Goal: Complete application form: Complete application form

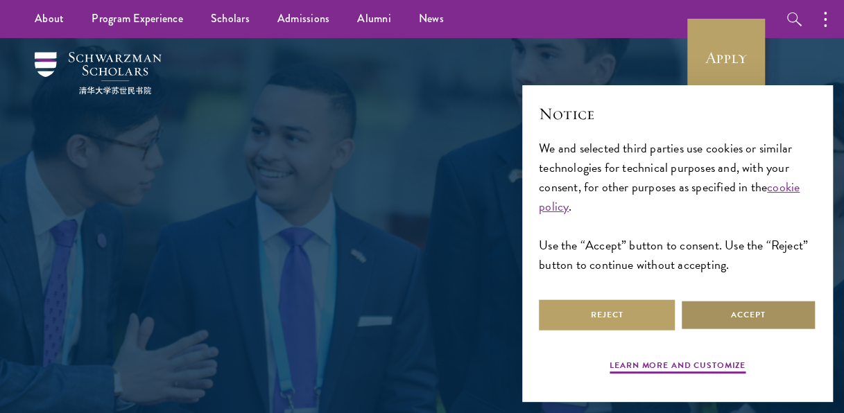
click at [749, 319] on button "Accept" at bounding box center [749, 315] width 136 height 31
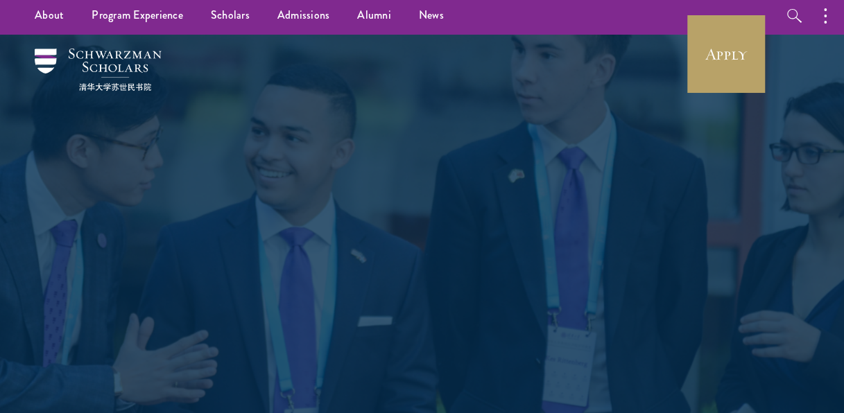
scroll to position [4, 0]
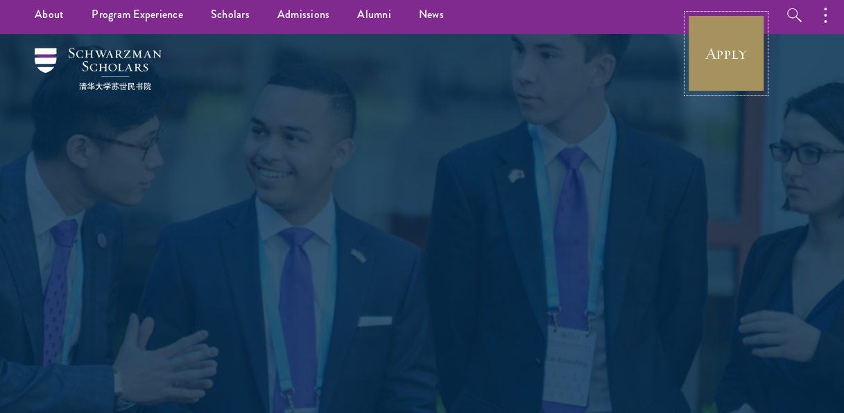
click at [718, 49] on link "Apply" at bounding box center [727, 54] width 78 height 78
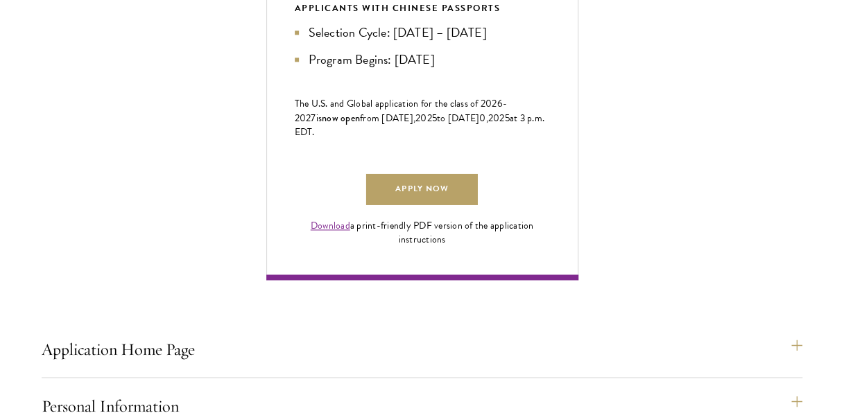
scroll to position [883, 0]
click at [452, 205] on link "Apply Now" at bounding box center [421, 188] width 111 height 31
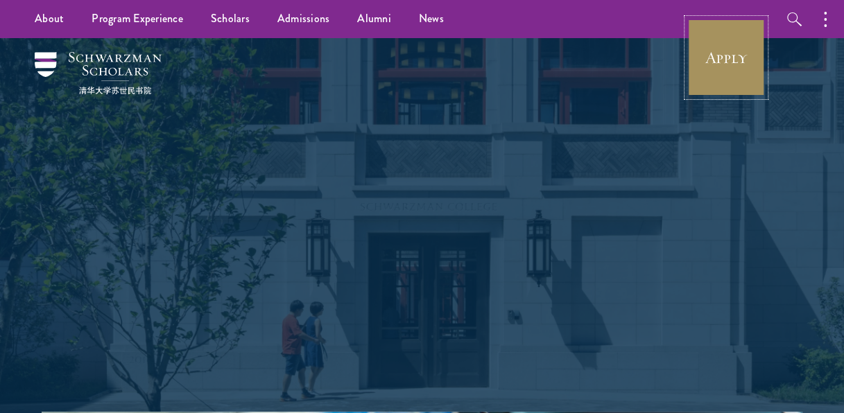
click at [733, 64] on link "Apply" at bounding box center [727, 58] width 78 height 78
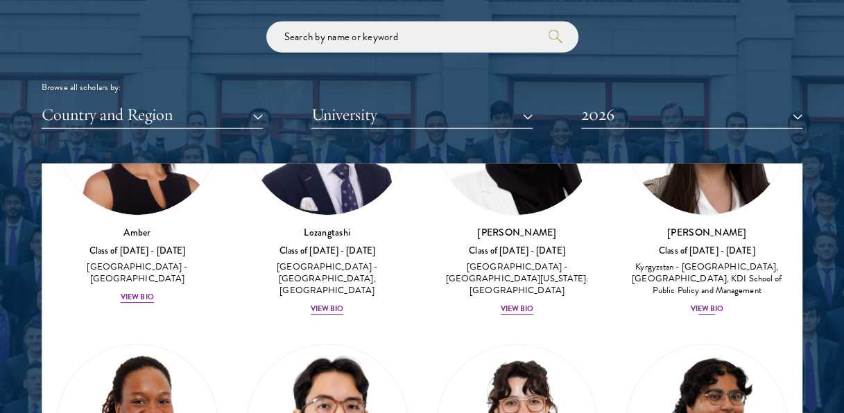
scroll to position [169, 0]
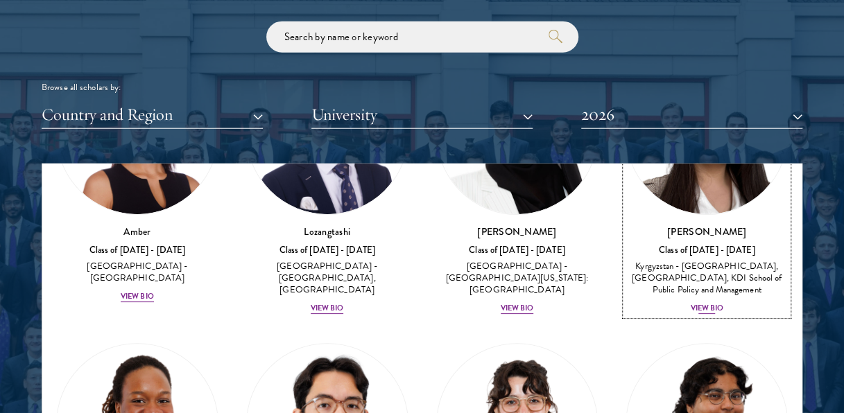
click at [703, 303] on div "View Bio" at bounding box center [706, 308] width 33 height 11
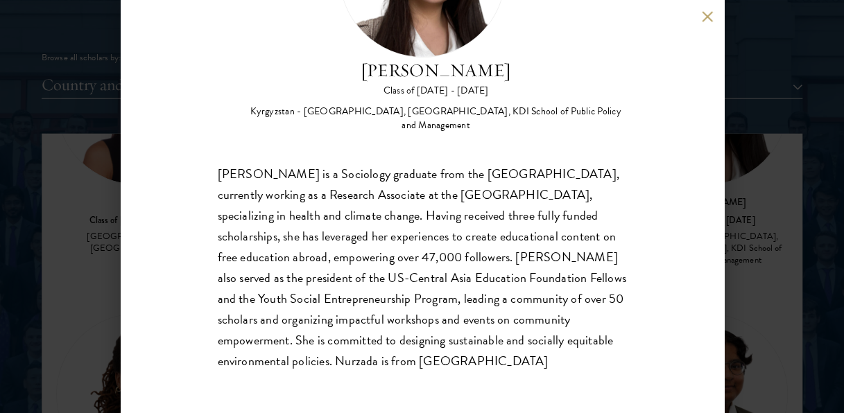
scroll to position [1678, 0]
click at [703, 10] on div "Nurzada Abdivalieva Class of 2025 - 2026 Kyrgyzstan - American University of Ce…" at bounding box center [423, 206] width 604 height 413
drag, startPoint x: 216, startPoint y: 175, endPoint x: 490, endPoint y: 366, distance: 333.7
click at [491, 366] on div "Nurzada Abdivalieva Class of 2025 - 2026 Kyrgyzstan - American University of Ce…" at bounding box center [423, 206] width 604 height 413
copy div "Nurzada Abdivalieva is a Sociology graduate from the University of Cambridge, c…"
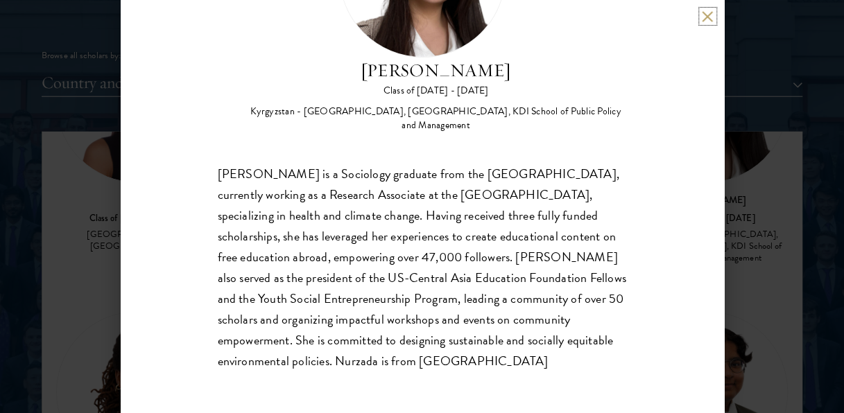
click at [706, 14] on button at bounding box center [708, 16] width 12 height 12
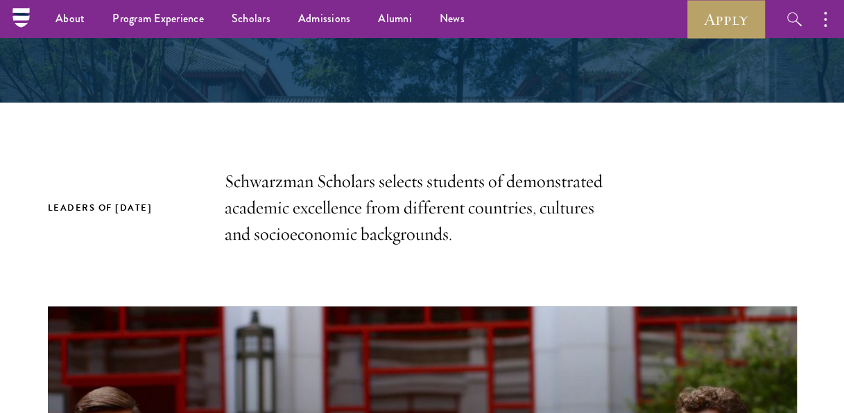
scroll to position [327, 0]
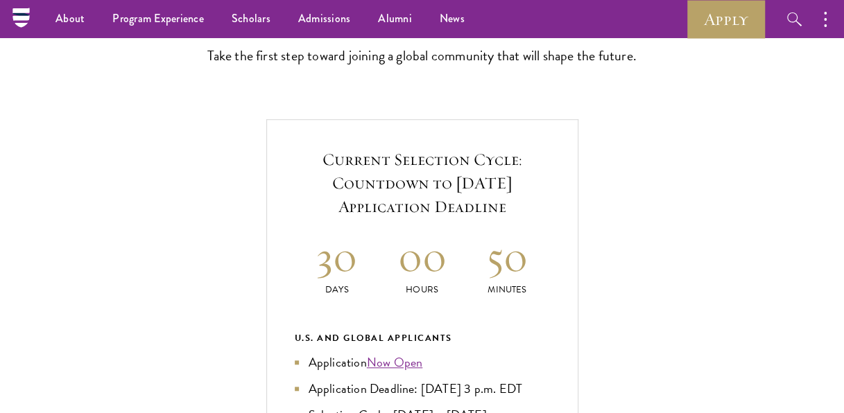
scroll to position [403, 0]
